Goal: Information Seeking & Learning: Understand process/instructions

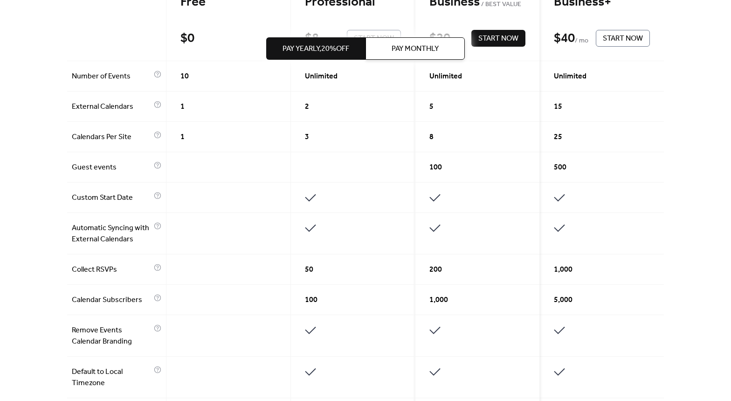
scroll to position [292, 0]
drag, startPoint x: 350, startPoint y: 214, endPoint x: 346, endPoint y: 223, distance: 10.8
click at [346, 223] on div "Free $ 0 Start Now Professional $ 8 / mo Start Now Business BEST VALUE $ 20 / m…" at bounding box center [365, 350] width 597 height 742
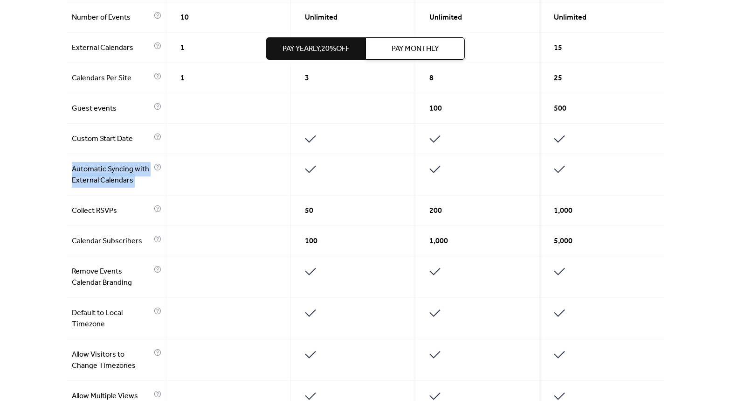
scroll to position [418, 0]
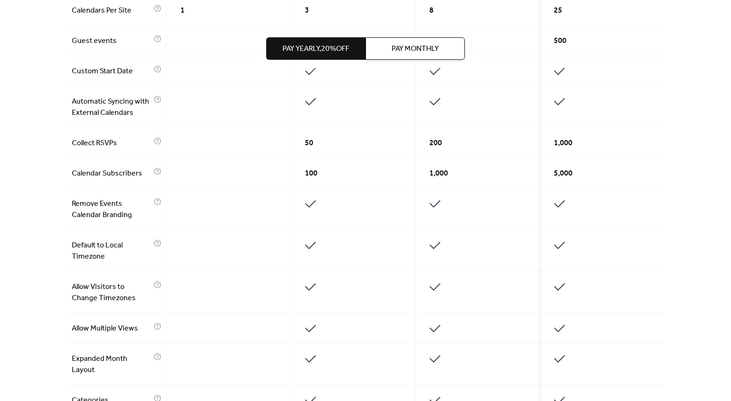
click at [342, 193] on div at bounding box center [353, 209] width 125 height 42
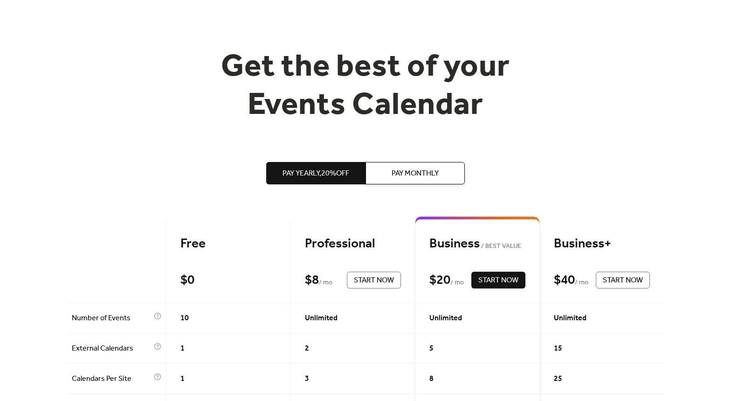
scroll to position [0, 0]
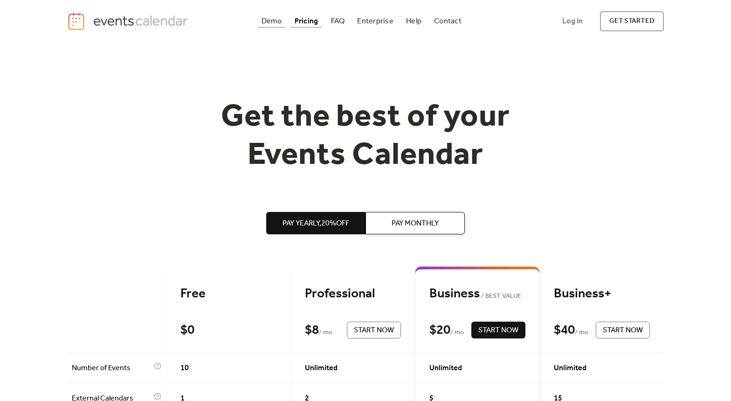
click at [282, 23] on div "Demo" at bounding box center [272, 21] width 21 height 5
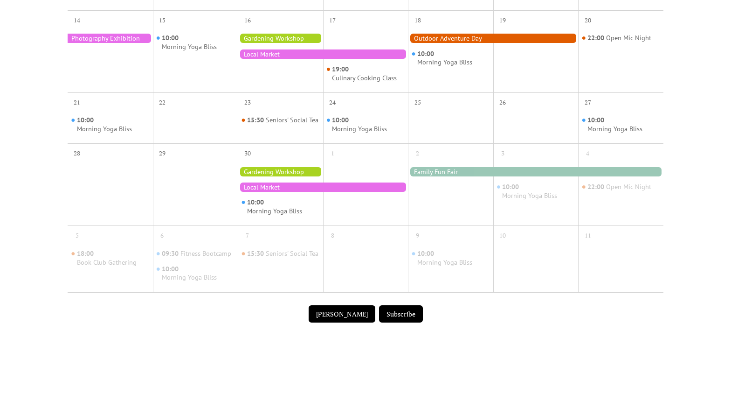
scroll to position [397, 0]
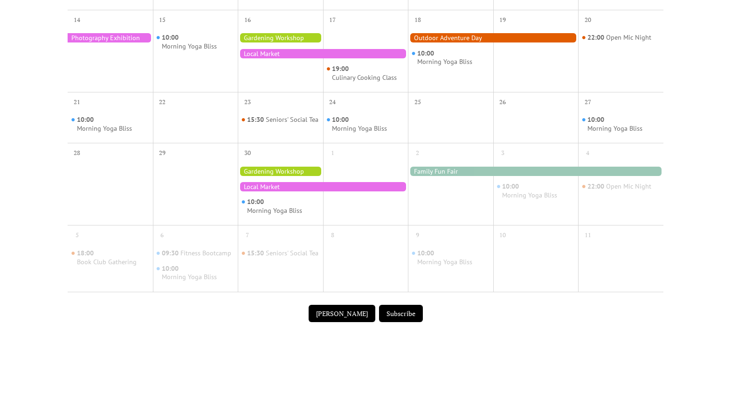
click at [397, 319] on button "Subscribe" at bounding box center [401, 314] width 44 height 18
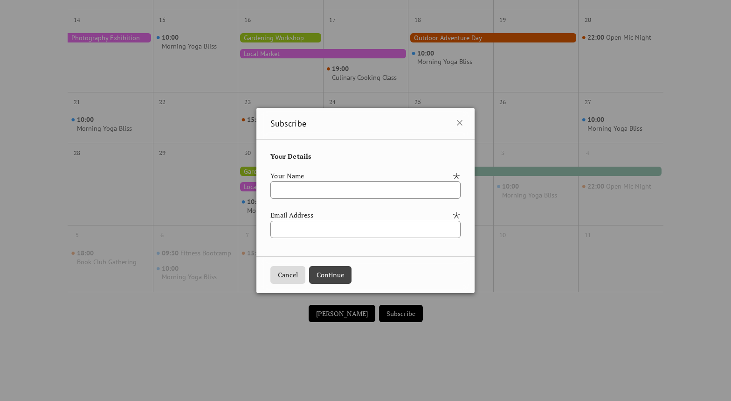
click at [284, 279] on button "Cancel" at bounding box center [288, 275] width 35 height 18
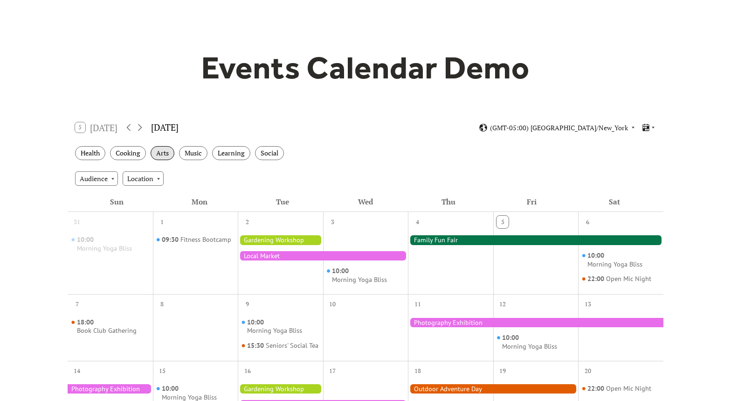
scroll to position [46, 0]
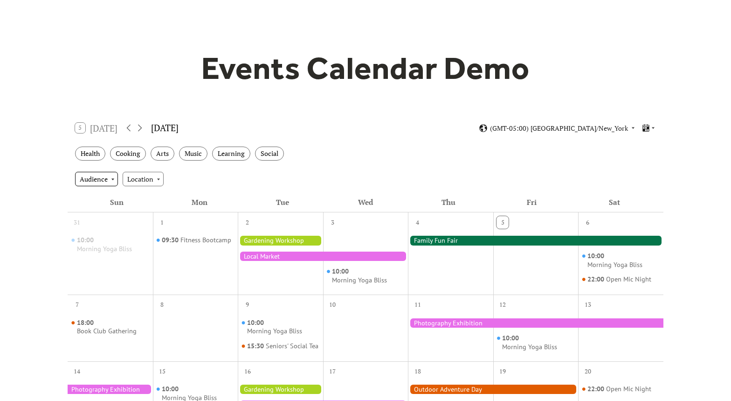
click at [110, 175] on div "Audience" at bounding box center [96, 179] width 43 height 14
click at [143, 181] on div "Location" at bounding box center [143, 179] width 41 height 14
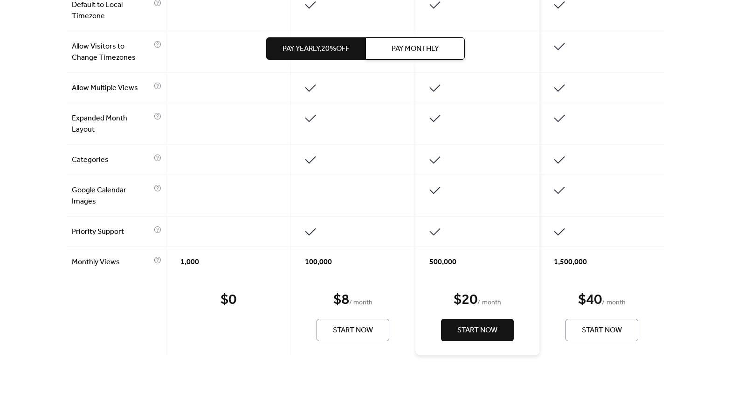
scroll to position [678, 0]
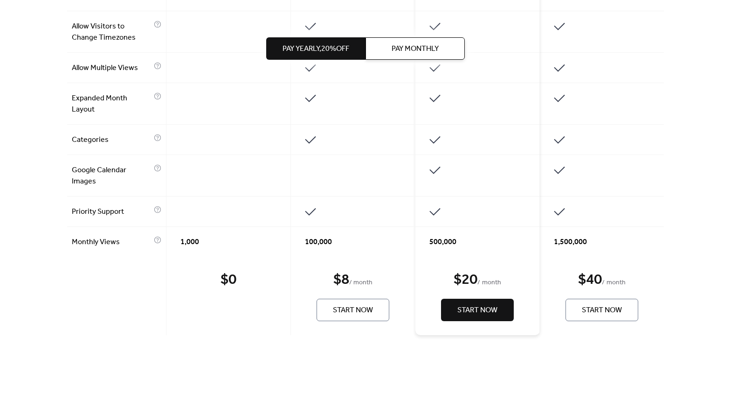
click at [367, 302] on button "Start Now" at bounding box center [353, 310] width 73 height 22
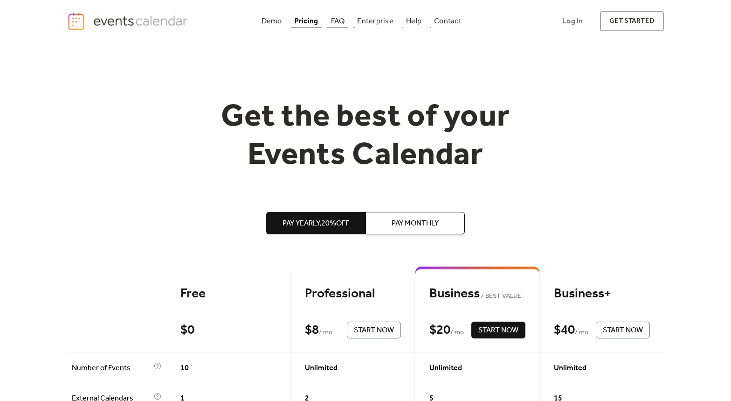
click at [339, 19] on div "FAQ" at bounding box center [338, 21] width 14 height 5
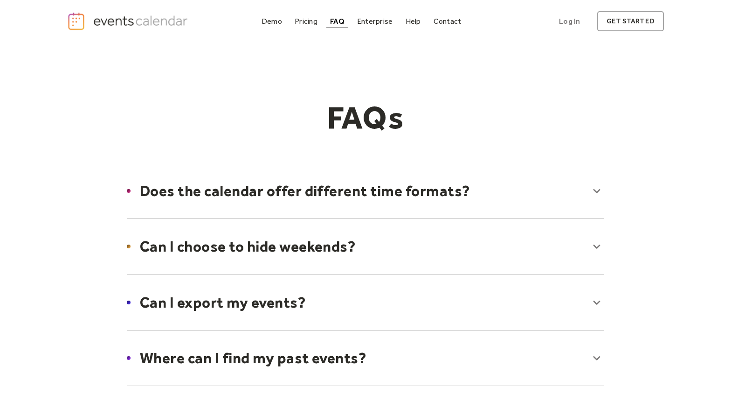
click at [374, 187] on div at bounding box center [366, 190] width 496 height 57
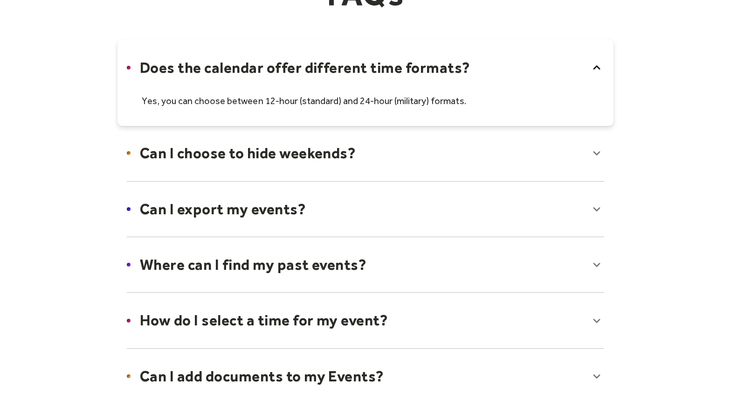
scroll to position [162, 0]
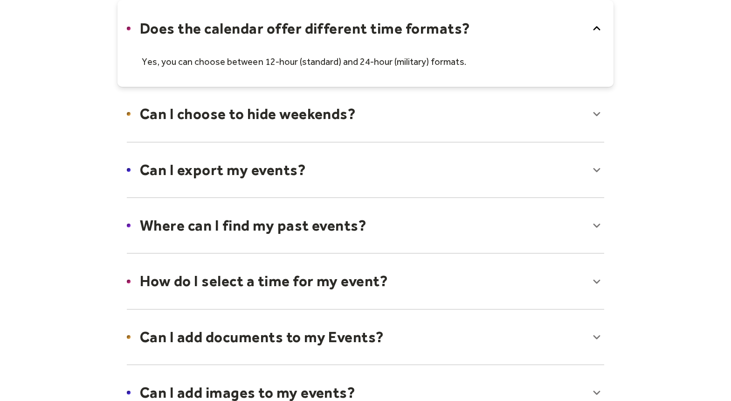
click at [346, 122] on div at bounding box center [366, 113] width 496 height 57
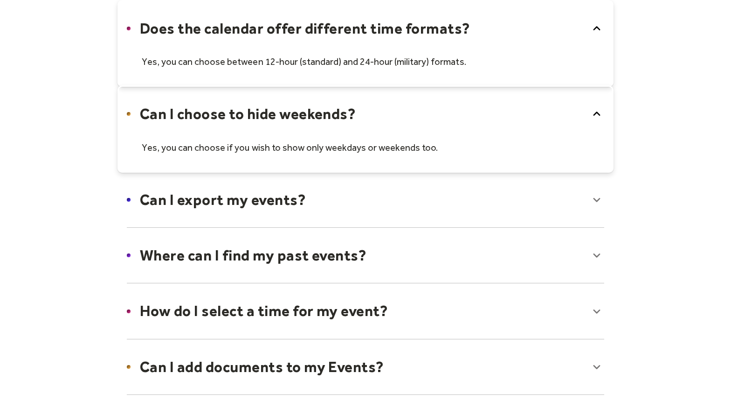
click at [333, 193] on div at bounding box center [366, 199] width 496 height 57
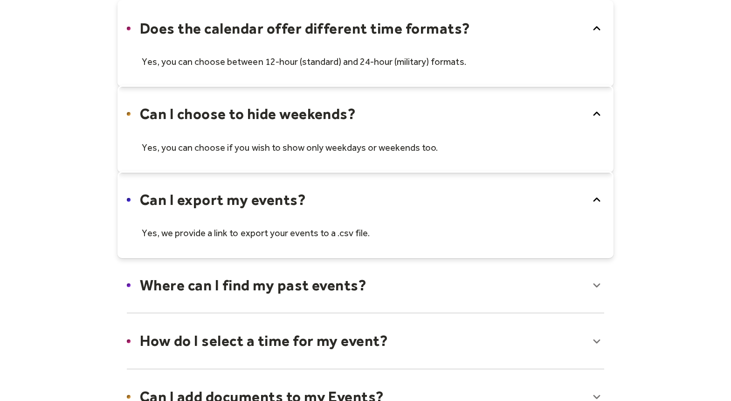
click at [314, 241] on div at bounding box center [366, 214] width 496 height 87
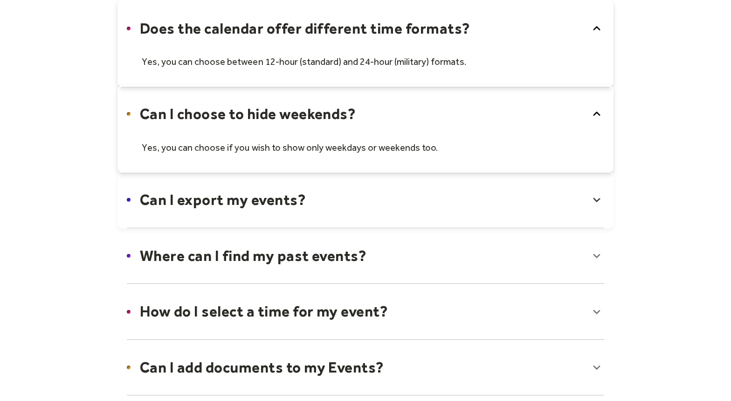
click at [313, 264] on div at bounding box center [366, 255] width 496 height 57
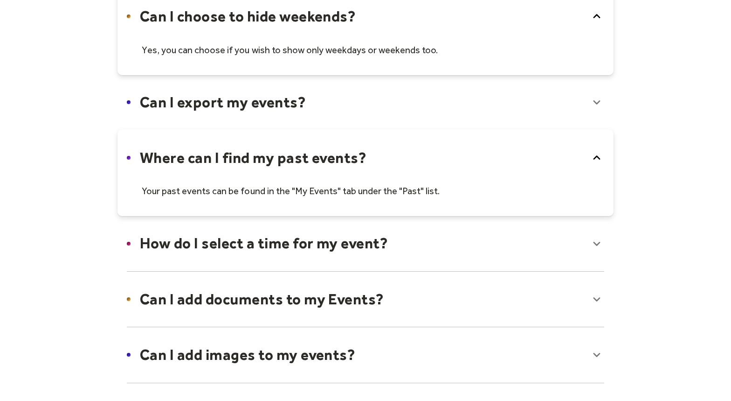
scroll to position [273, 0]
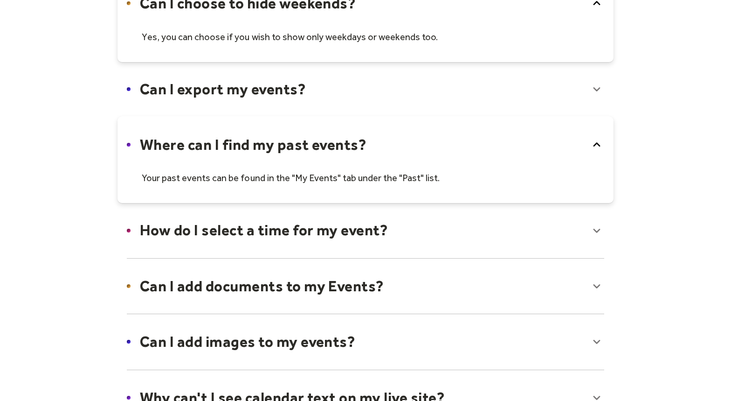
click at [303, 230] on div at bounding box center [366, 230] width 496 height 57
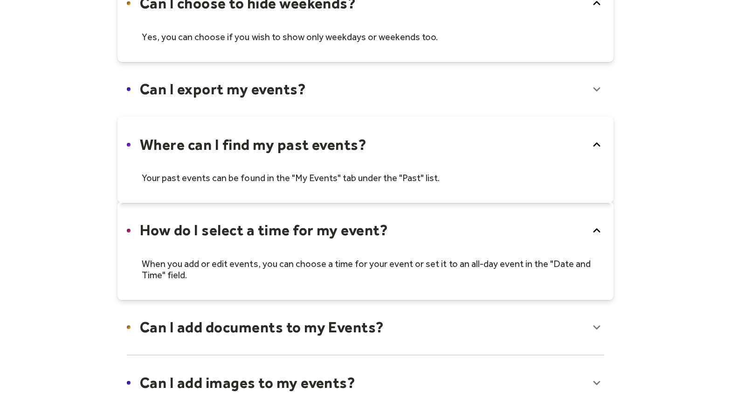
click at [293, 318] on div at bounding box center [366, 327] width 496 height 57
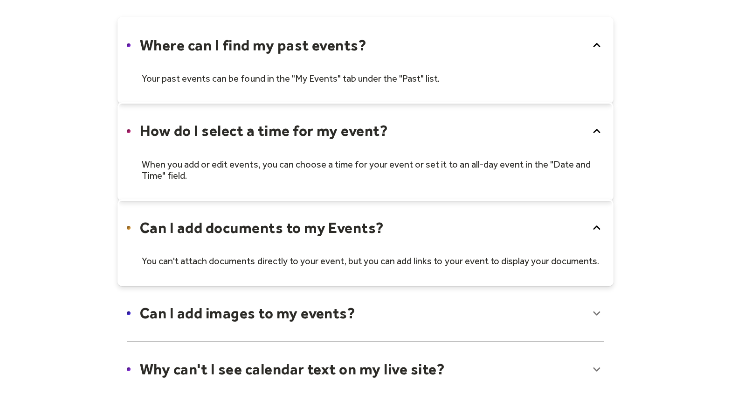
scroll to position [421, 0]
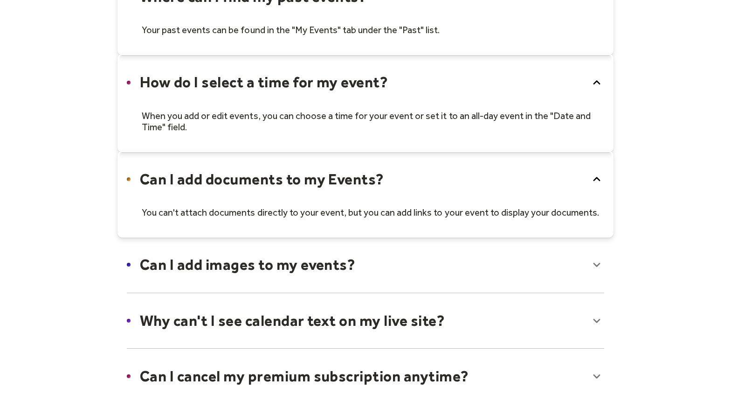
click at [273, 277] on div at bounding box center [366, 264] width 496 height 57
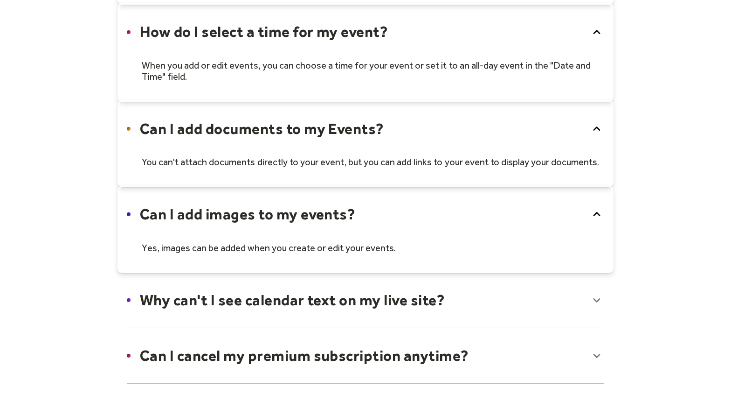
scroll to position [564, 0]
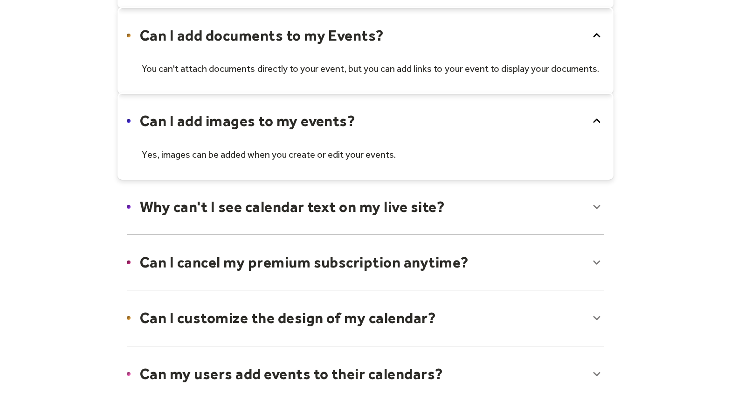
click at [250, 208] on div at bounding box center [366, 206] width 496 height 57
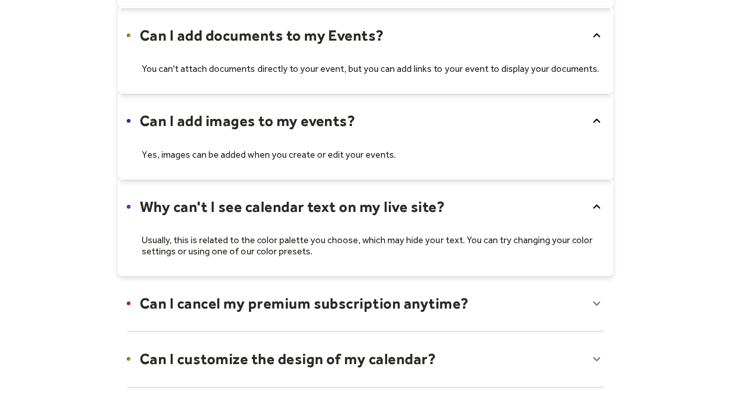
click at [248, 300] on div at bounding box center [366, 303] width 496 height 57
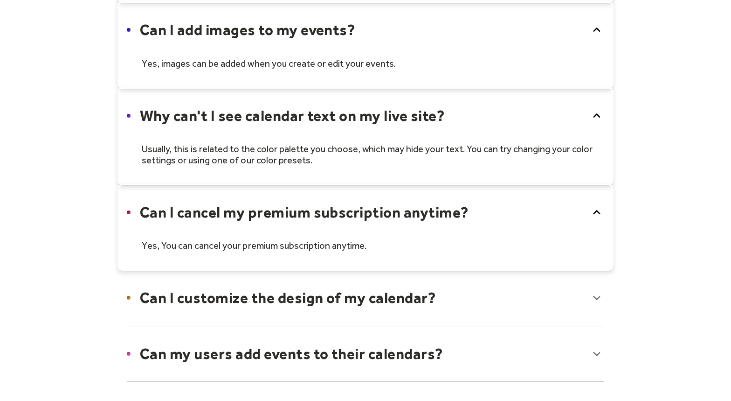
scroll to position [714, 0]
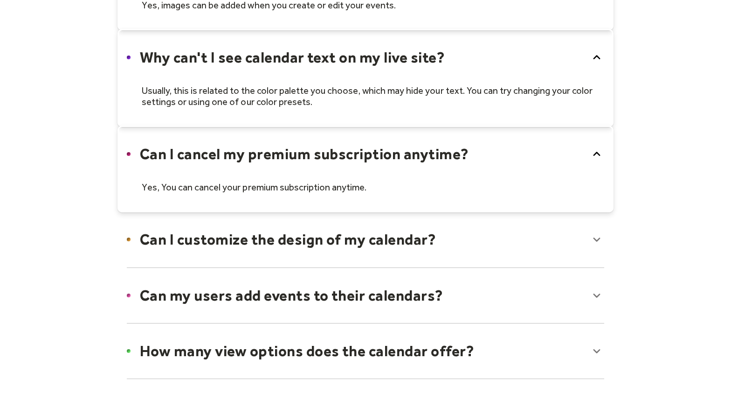
click at [247, 262] on div at bounding box center [366, 239] width 496 height 57
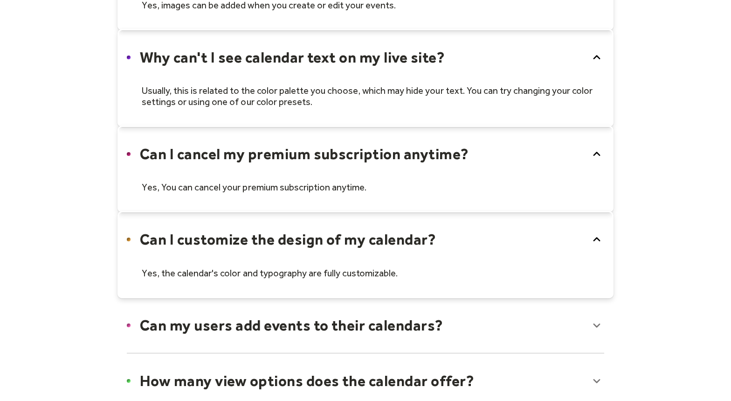
click at [250, 313] on div at bounding box center [366, 325] width 496 height 57
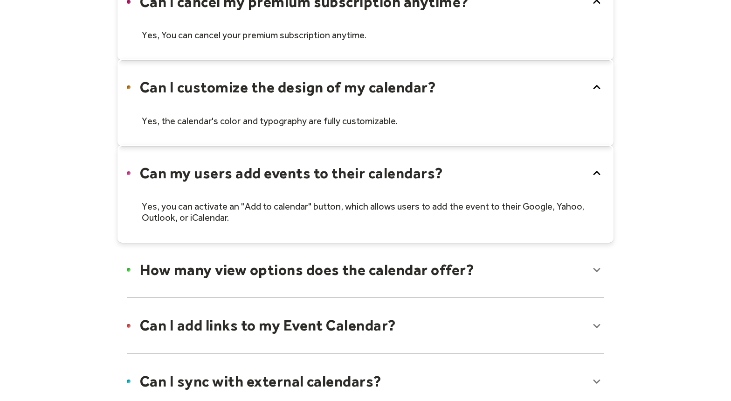
scroll to position [869, 0]
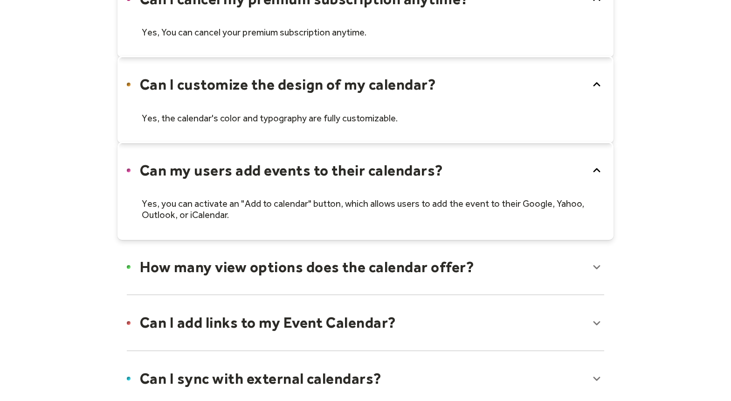
click at [243, 282] on div at bounding box center [366, 266] width 496 height 57
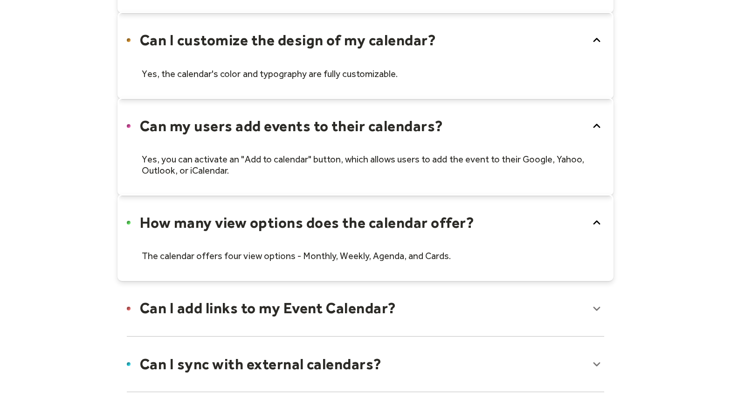
scroll to position [992, 0]
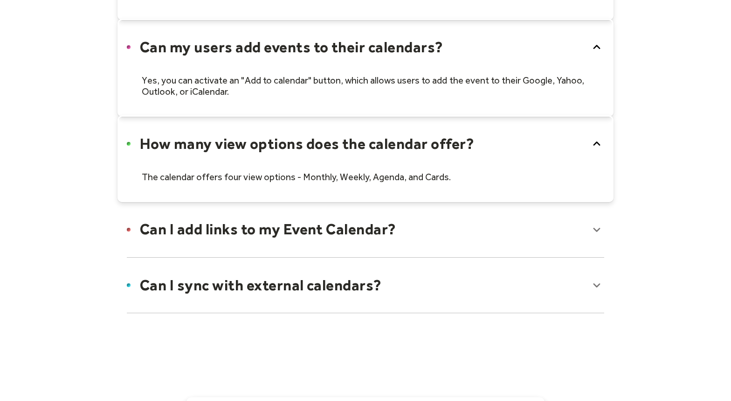
click at [271, 231] on div at bounding box center [366, 229] width 496 height 57
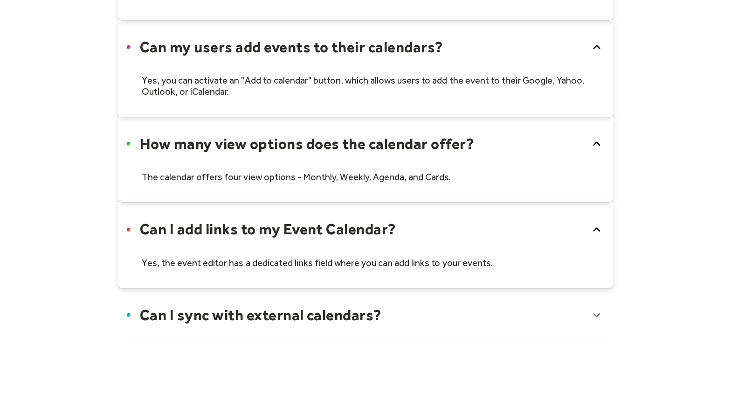
click at [269, 317] on div at bounding box center [366, 314] width 496 height 57
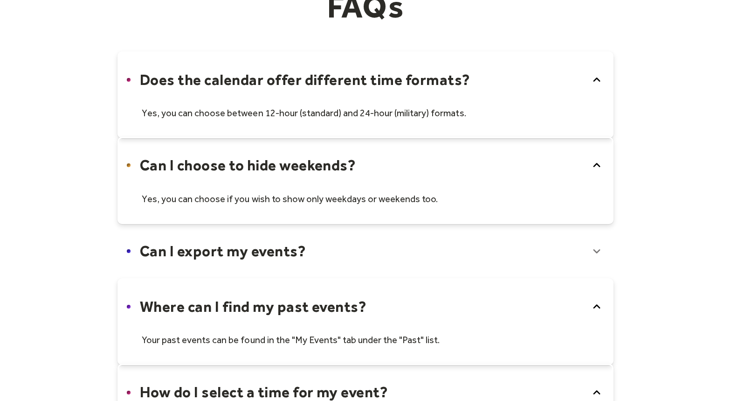
scroll to position [0, 0]
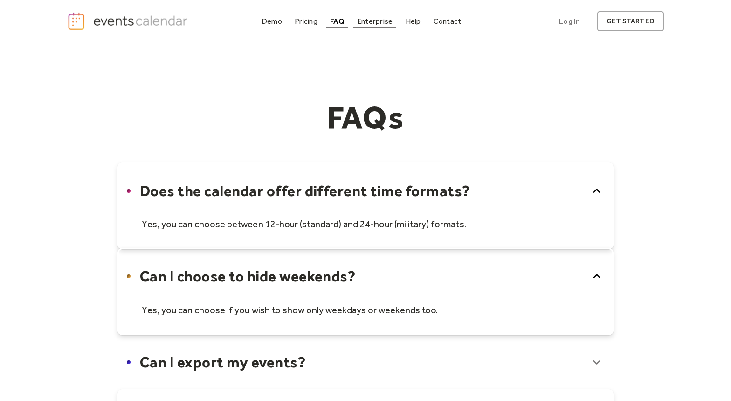
click at [384, 23] on div "Enterprise" at bounding box center [374, 21] width 35 height 5
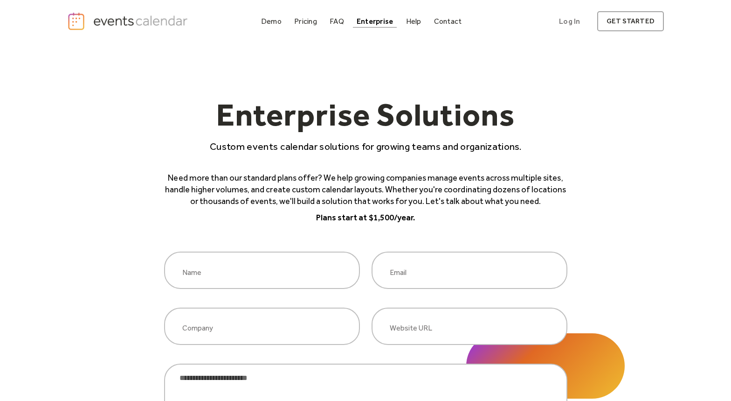
drag, startPoint x: 401, startPoint y: 21, endPoint x: 411, endPoint y: 21, distance: 10.3
click at [401, 21] on div "Demo Pricing FAQ Enterprise Help Contact Log In Get Started" at bounding box center [361, 21] width 208 height 13
click at [413, 22] on div "Help" at bounding box center [413, 21] width 15 height 5
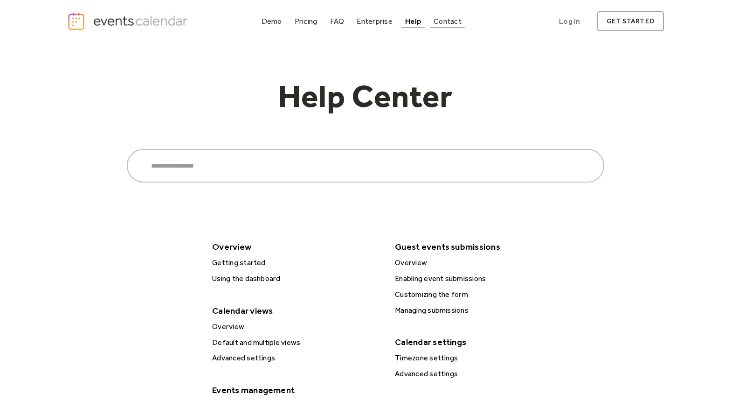
click at [435, 27] on div at bounding box center [447, 27] width 35 height 0
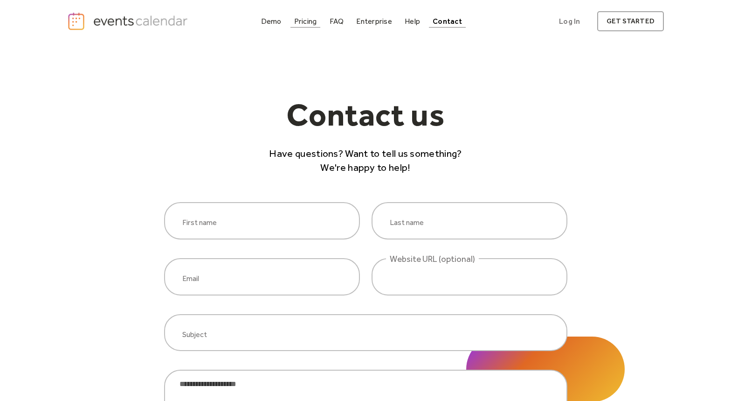
click at [306, 19] on div "Pricing" at bounding box center [305, 21] width 23 height 5
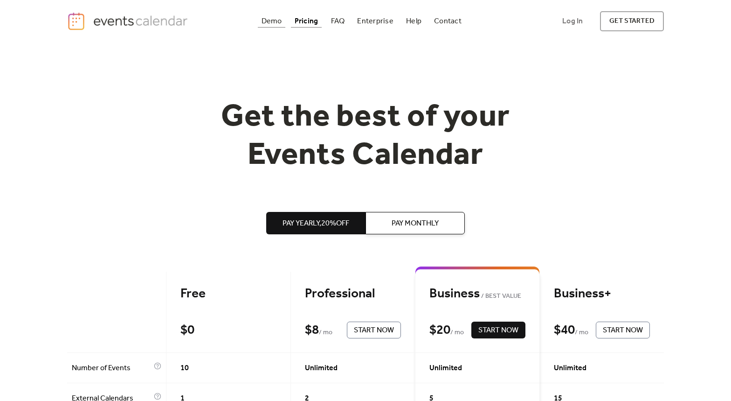
click at [271, 24] on div "Demo" at bounding box center [272, 21] width 21 height 5
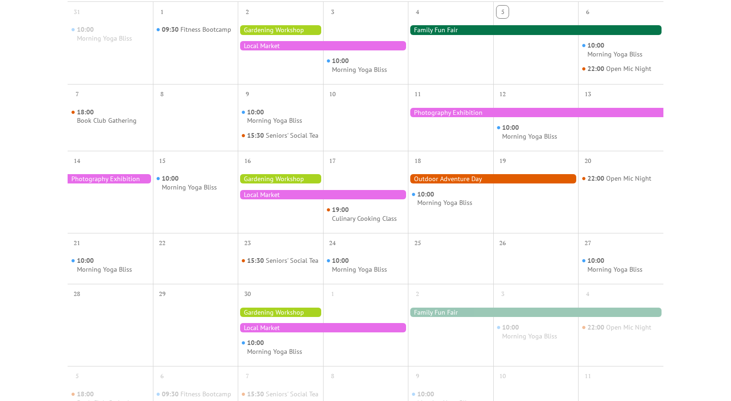
scroll to position [248, 0]
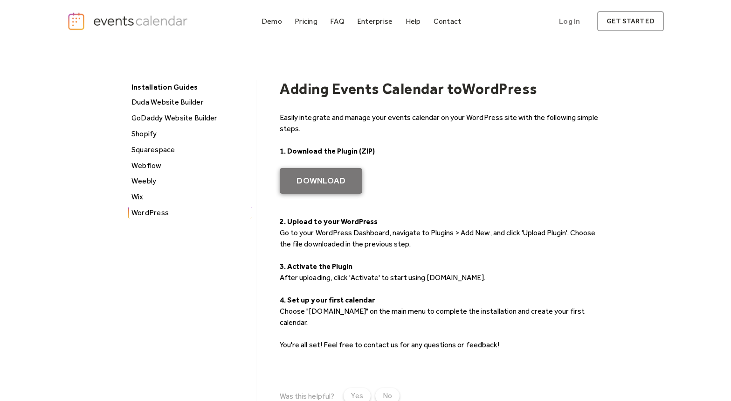
click at [321, 187] on link "Download" at bounding box center [321, 181] width 83 height 26
click at [409, 232] on p "2. Upload to your WordPress Go to your WordPress Dashboard, navigate to Plugins…" at bounding box center [442, 238] width 325 height 45
click at [440, 237] on p "2. Upload to your WordPress Go to your WordPress Dashboard, navigate to Plugins…" at bounding box center [442, 238] width 325 height 45
click at [359, 314] on p "4. Set up your first calendar Choose "[DOMAIN_NAME]" on the main menu to comple…" at bounding box center [442, 311] width 325 height 34
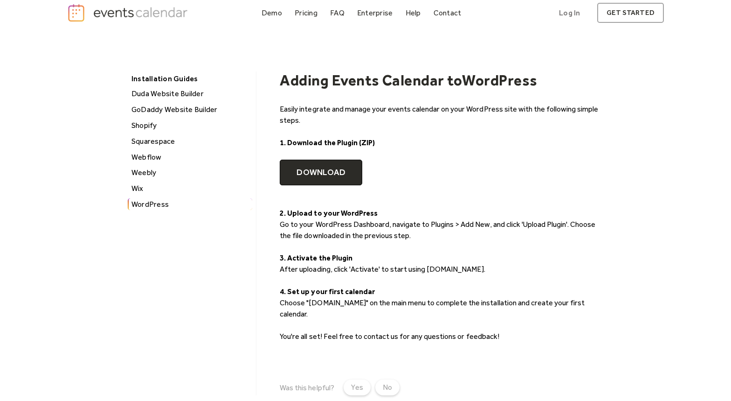
scroll to position [14, 0]
